Goal: Information Seeking & Learning: Learn about a topic

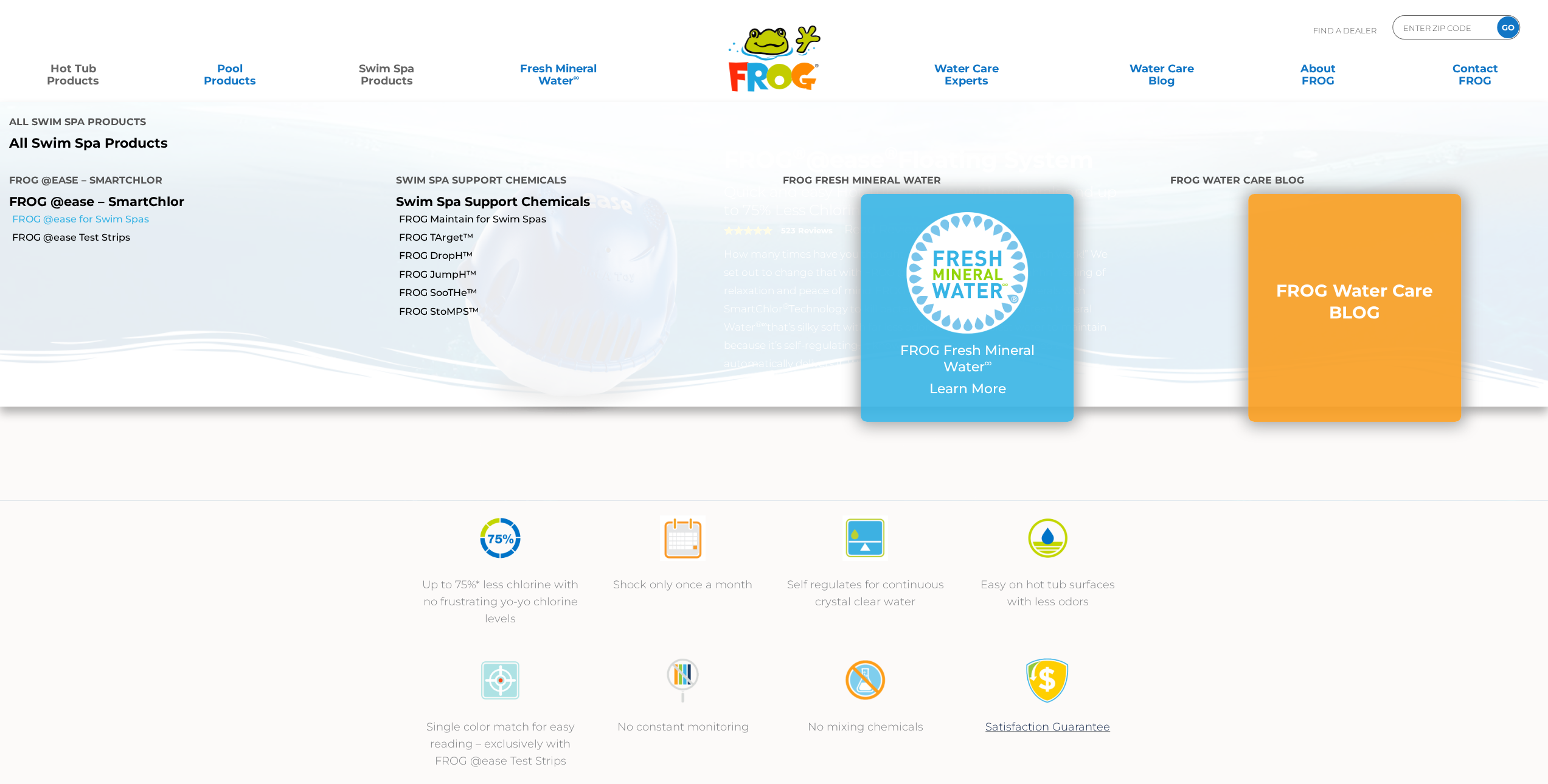
click at [128, 213] on link "FROG @ease for Swim Spas" at bounding box center [199, 219] width 375 height 13
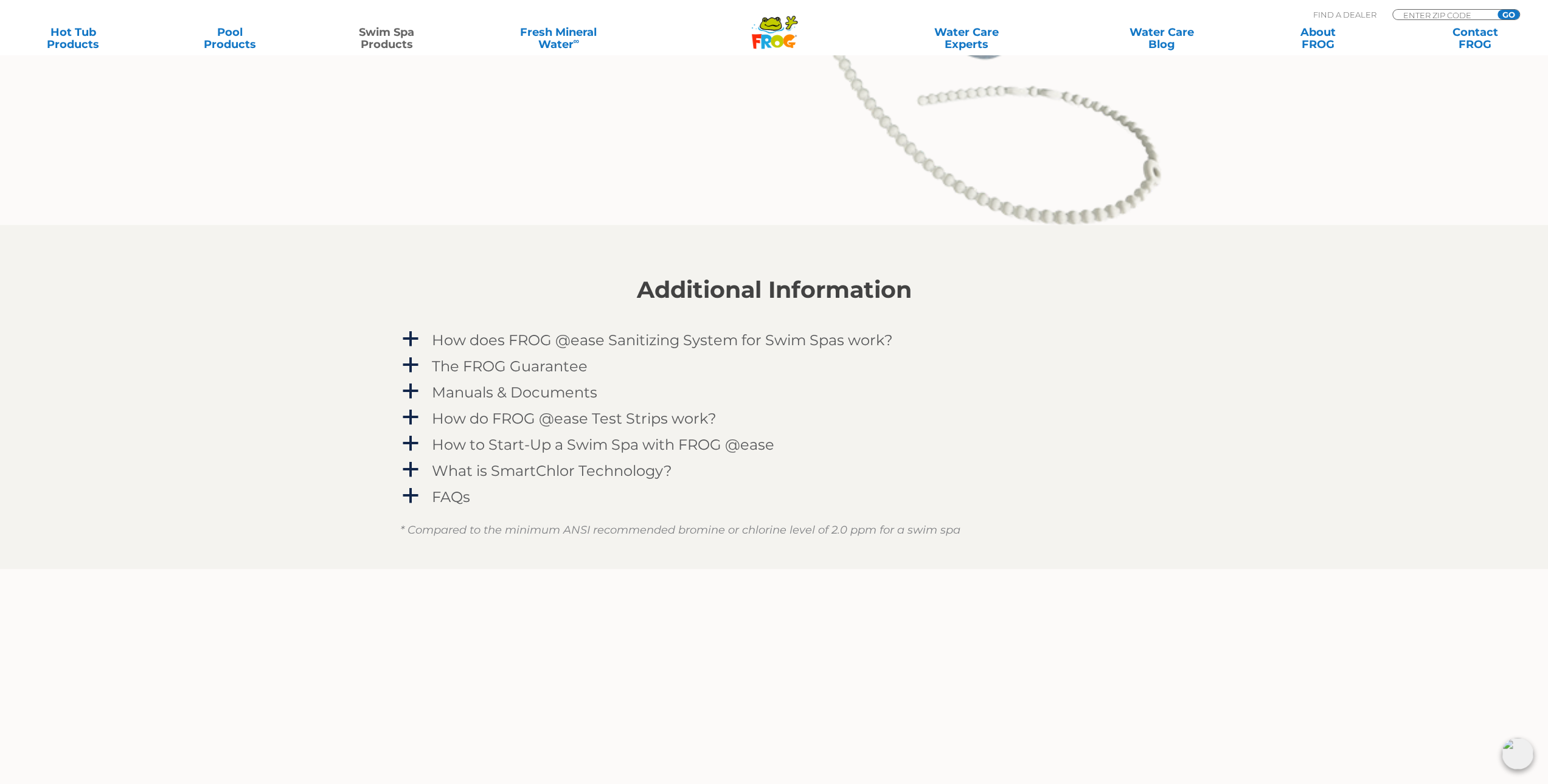
scroll to position [1702, 0]
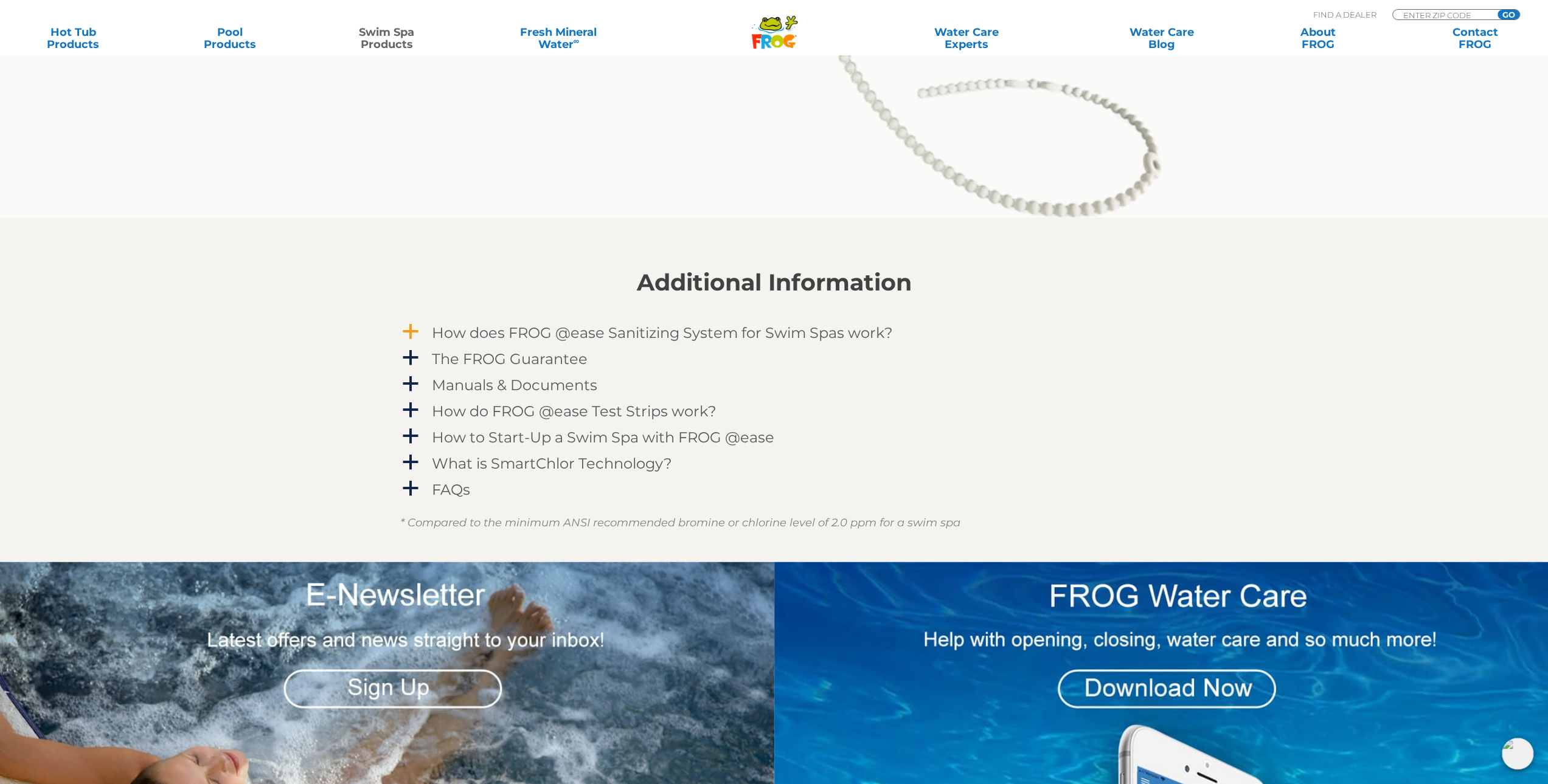
click at [421, 322] on link "a How does FROG @ease Sanitizing System for Swim Spas work?" at bounding box center [774, 333] width 748 height 22
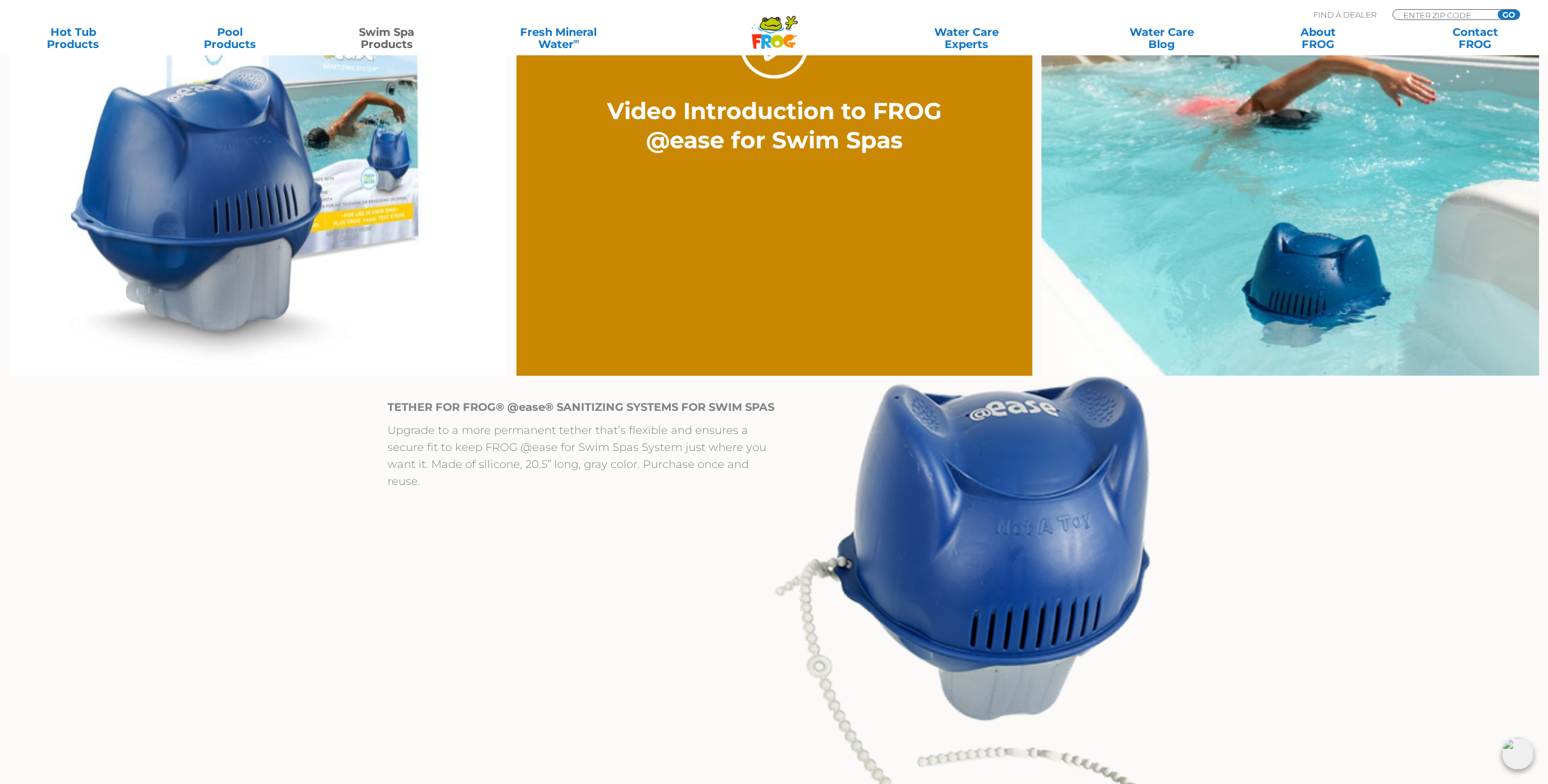
scroll to position [0, 0]
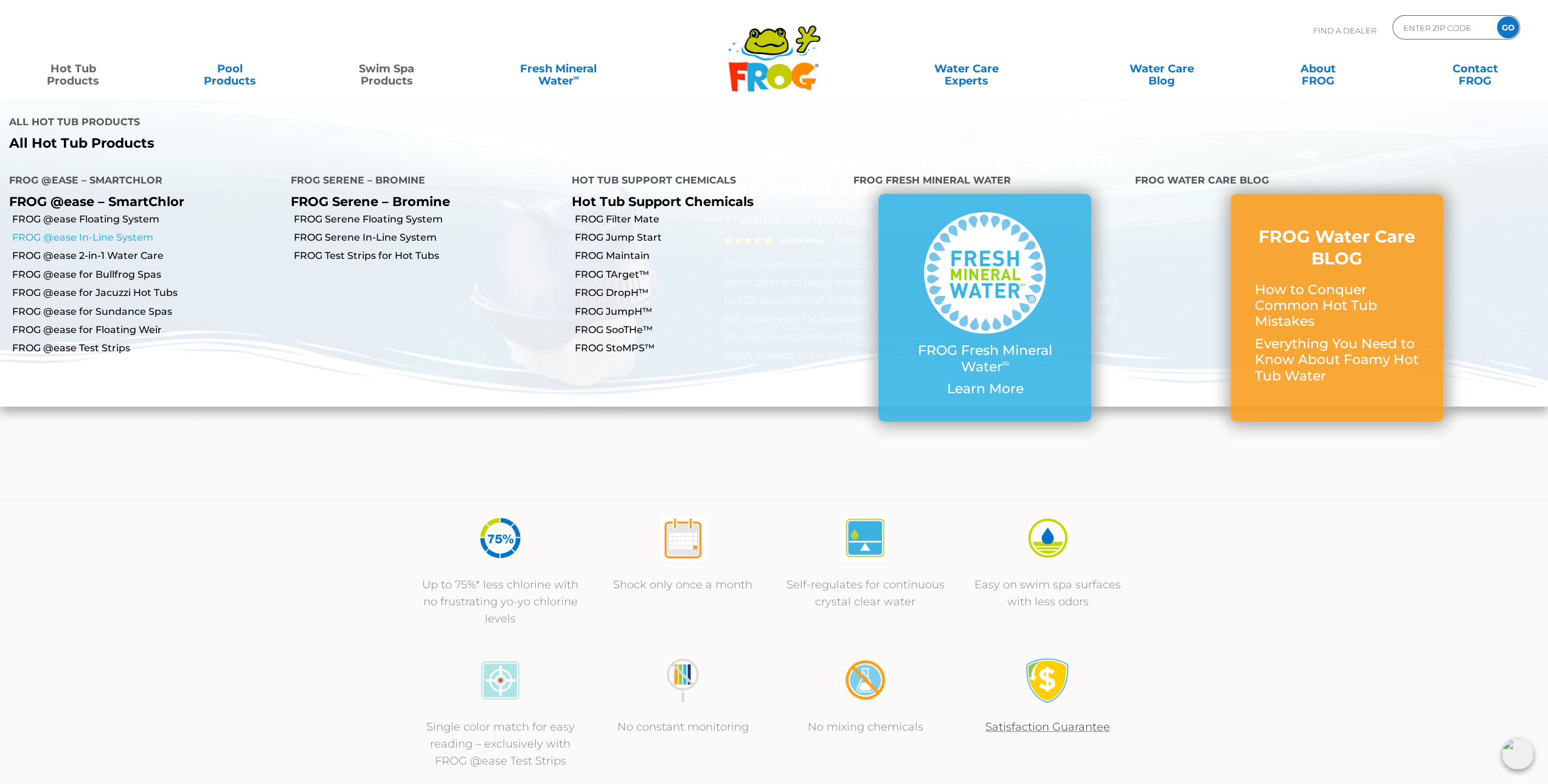
click at [118, 231] on link "FROG @ease In-Line System" at bounding box center [146, 237] width 270 height 13
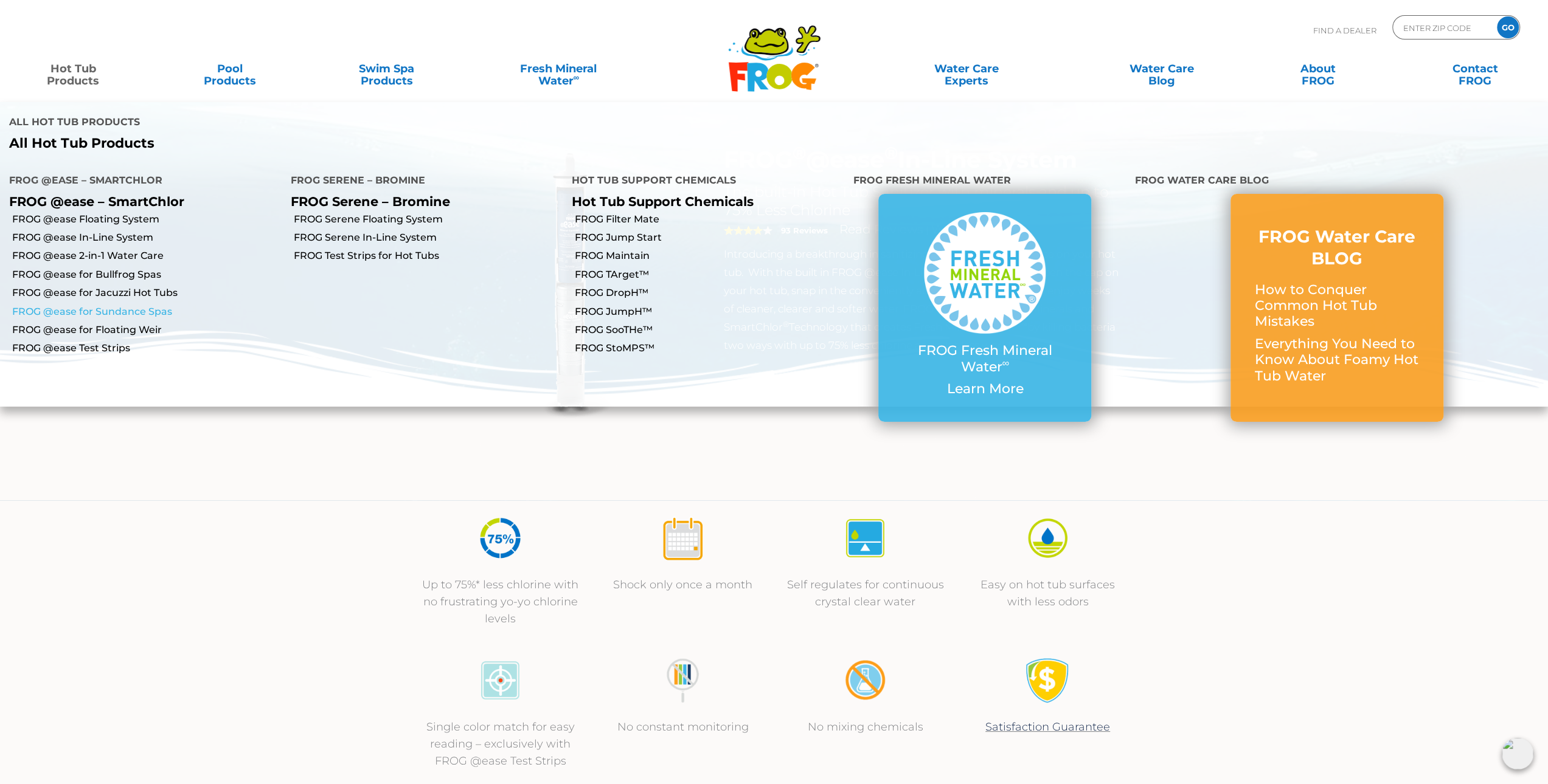
click at [117, 305] on link "FROG @ease for Sundance Spas" at bounding box center [146, 311] width 270 height 13
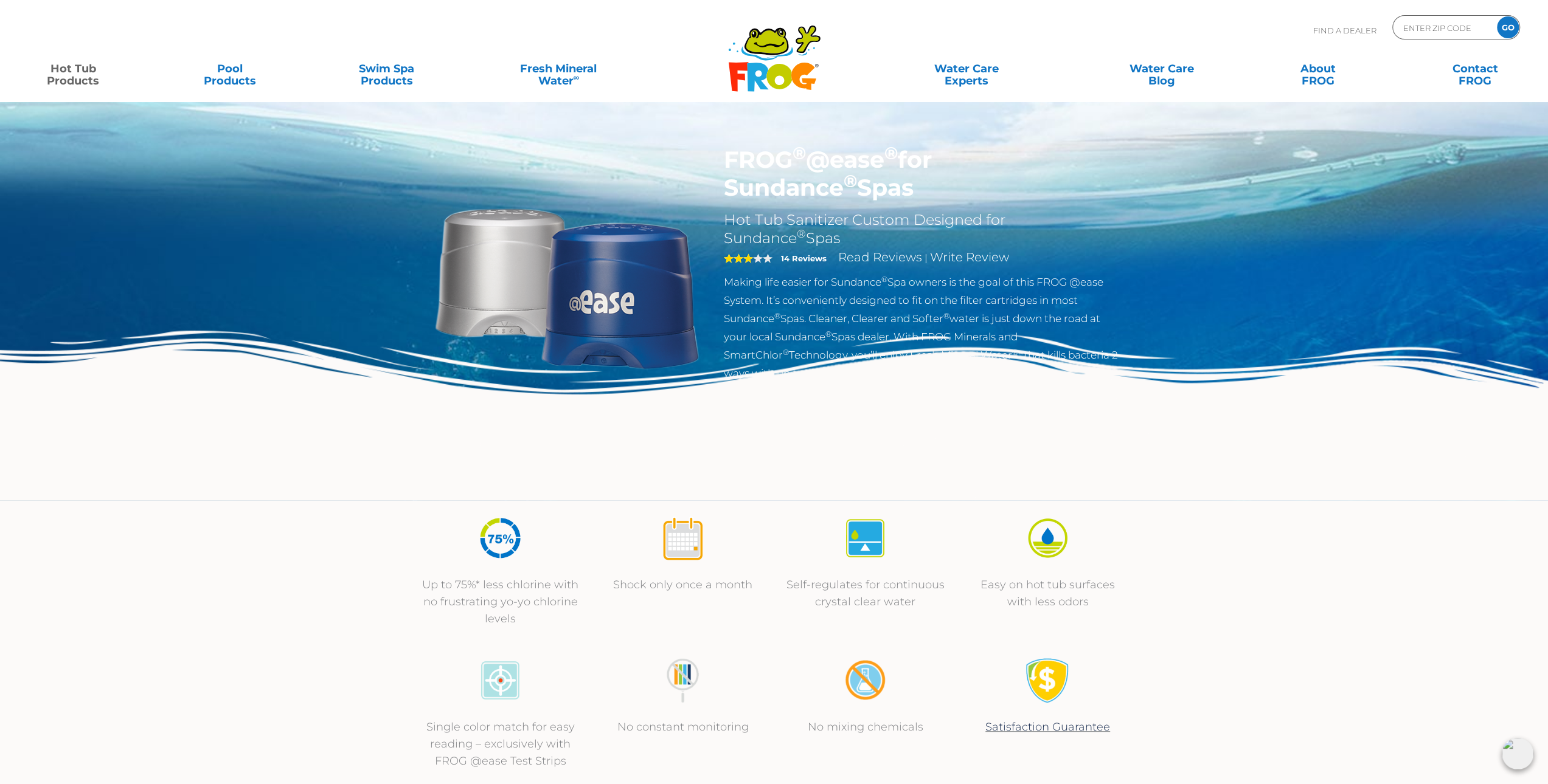
drag, startPoint x: 782, startPoint y: 189, endPoint x: 715, endPoint y: 156, distance: 74.7
click at [715, 156] on div "FROG ® @ease ® for Sundance ® Spas Hot Tub Sanitizer Custom Designed for Sundan…" at bounding box center [922, 267] width 415 height 243
